Goal: Obtain resource: Download file/media

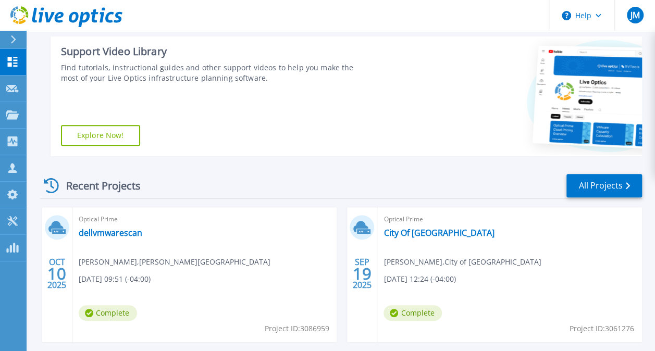
scroll to position [209, 0]
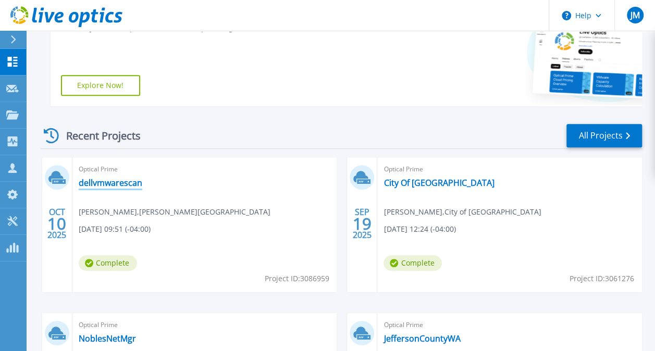
click at [123, 183] on link "dellvmwarescan" at bounding box center [111, 183] width 64 height 10
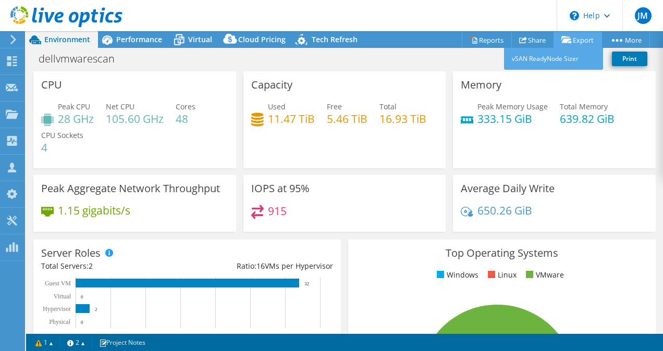
click at [563, 35] on link "Export" at bounding box center [578, 40] width 48 height 16
click at [571, 43] on link "Export" at bounding box center [578, 40] width 48 height 16
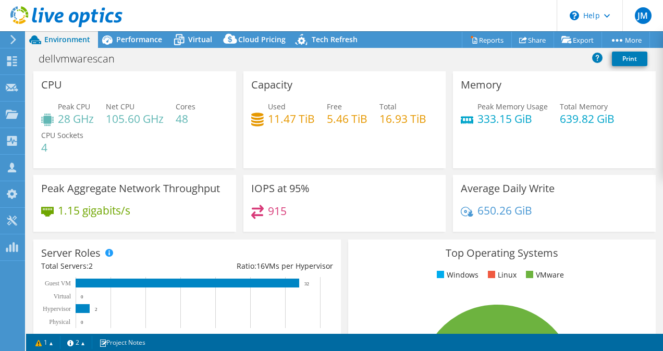
click at [13, 43] on use at bounding box center [13, 39] width 6 height 9
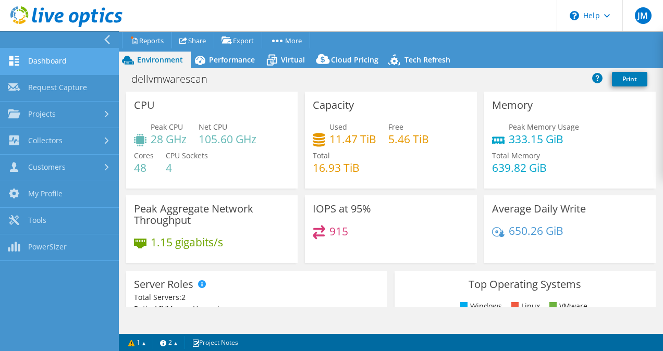
click at [52, 63] on link "Dashboard" at bounding box center [59, 61] width 119 height 27
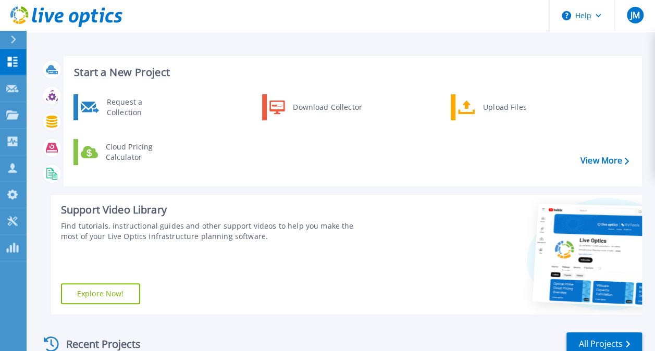
scroll to position [209, 0]
